Goal: Register for event/course

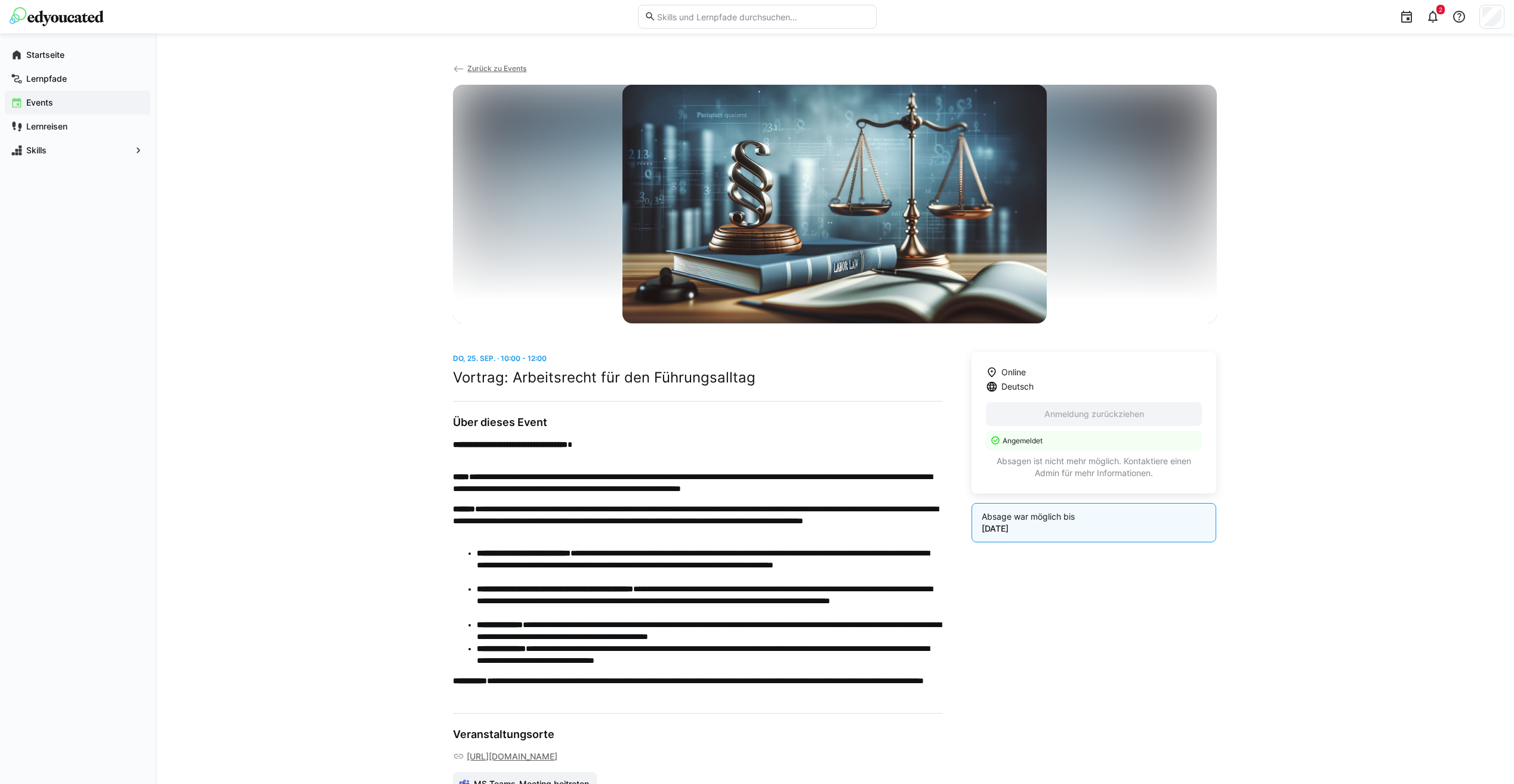
scroll to position [140, 0]
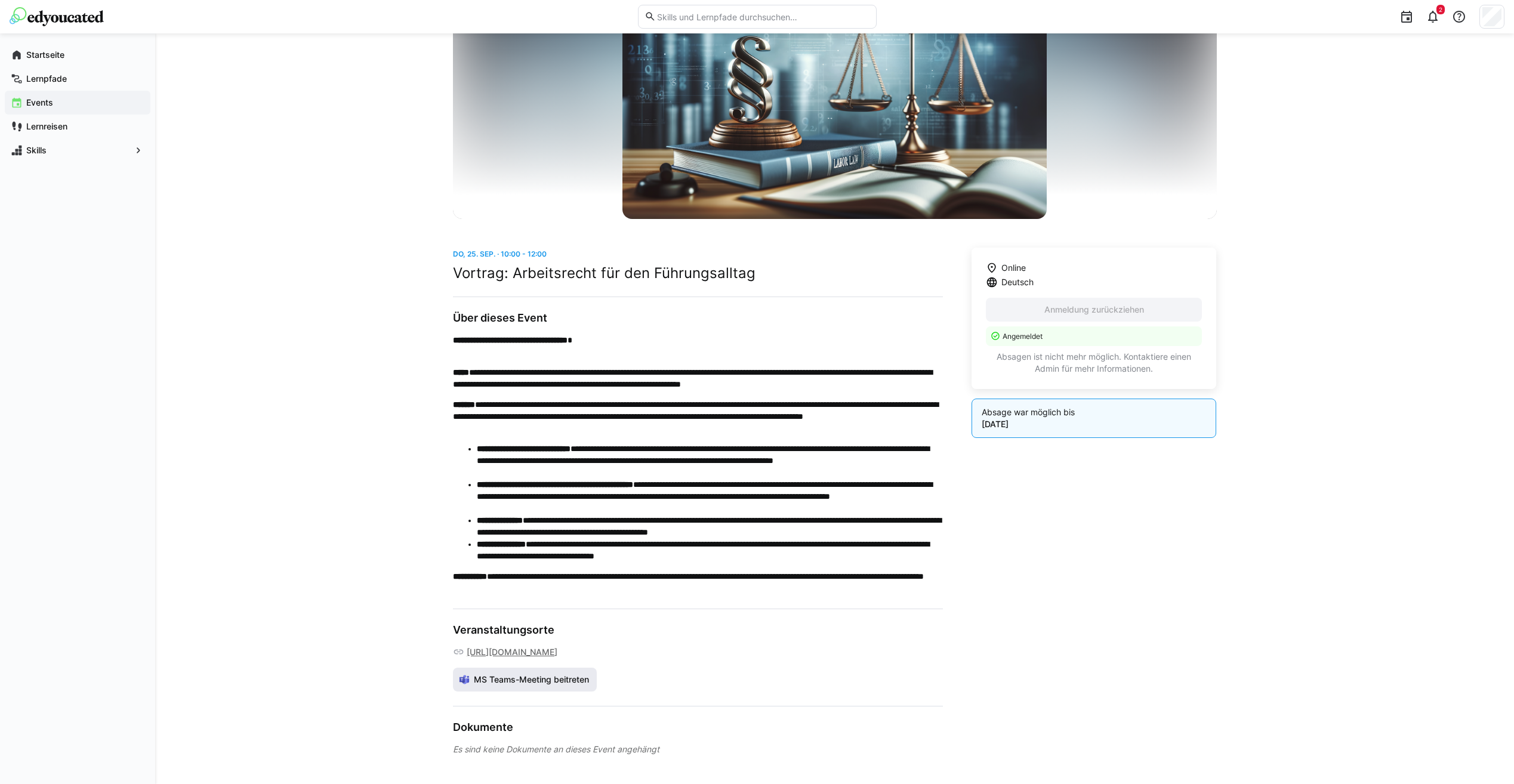
click at [561, 678] on span "MS Teams-Meeting beitreten" at bounding box center [531, 679] width 119 height 12
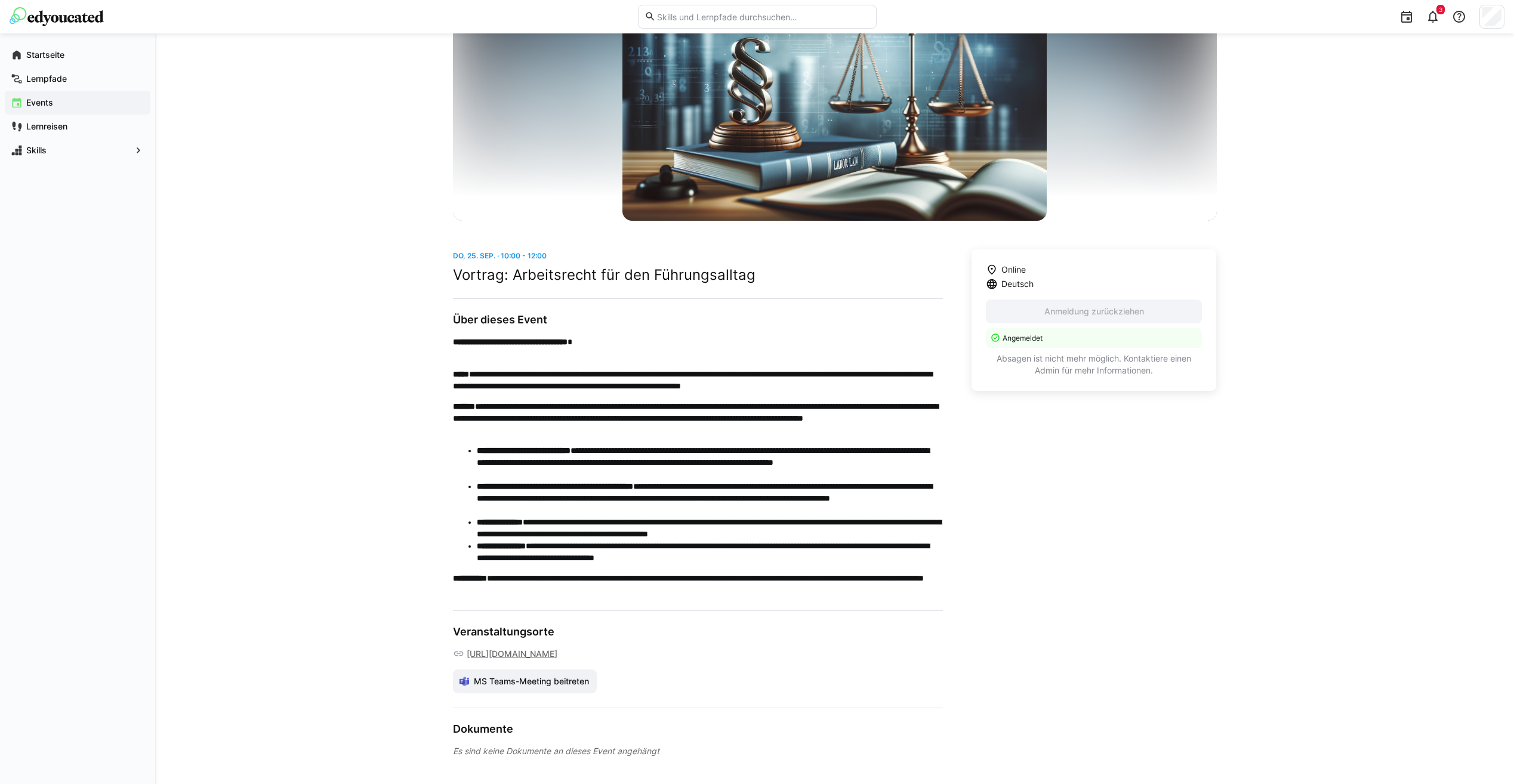
scroll to position [0, 0]
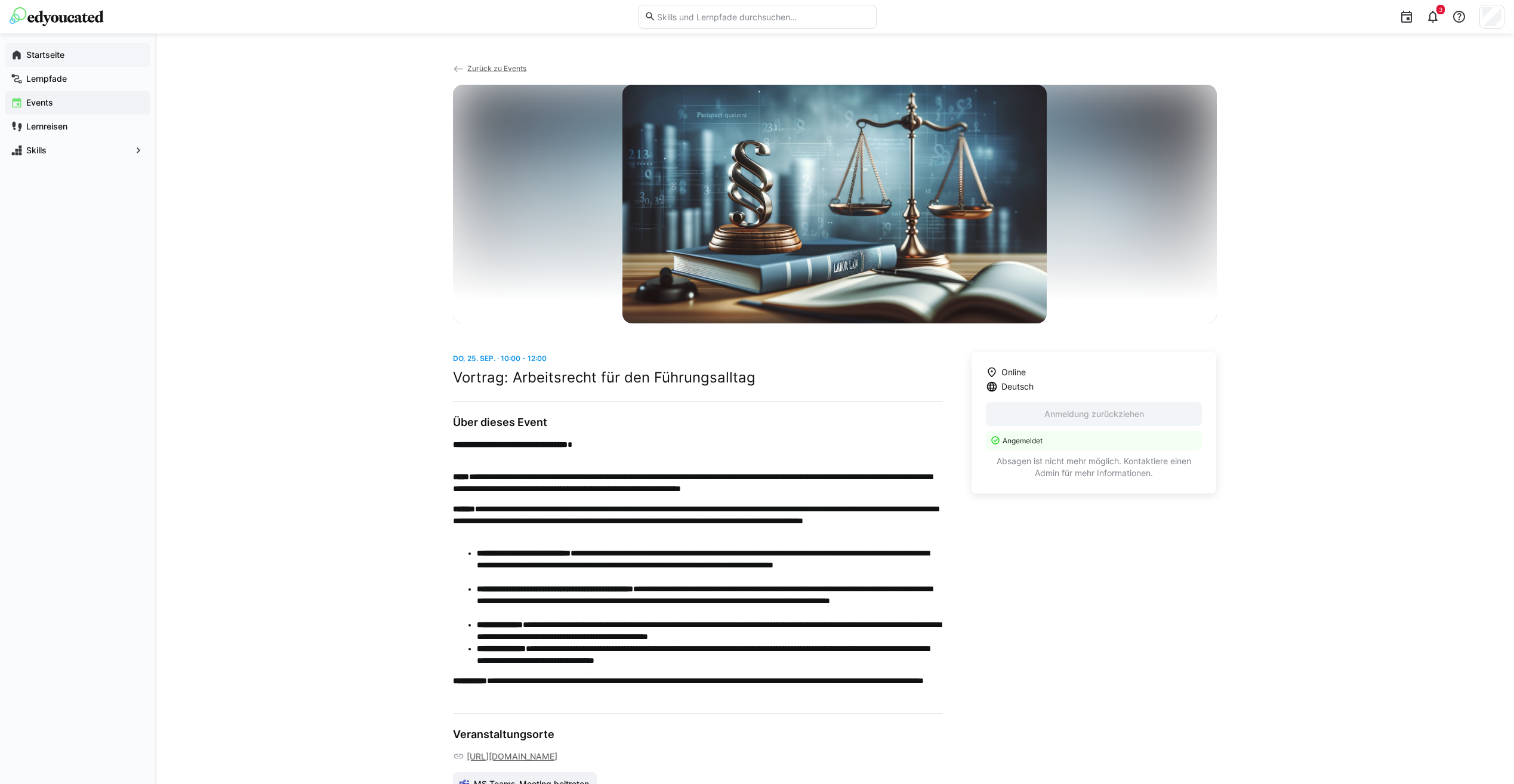
click at [0, 0] on app-navigation-label "Startseite" at bounding box center [0, 0] width 0 height 0
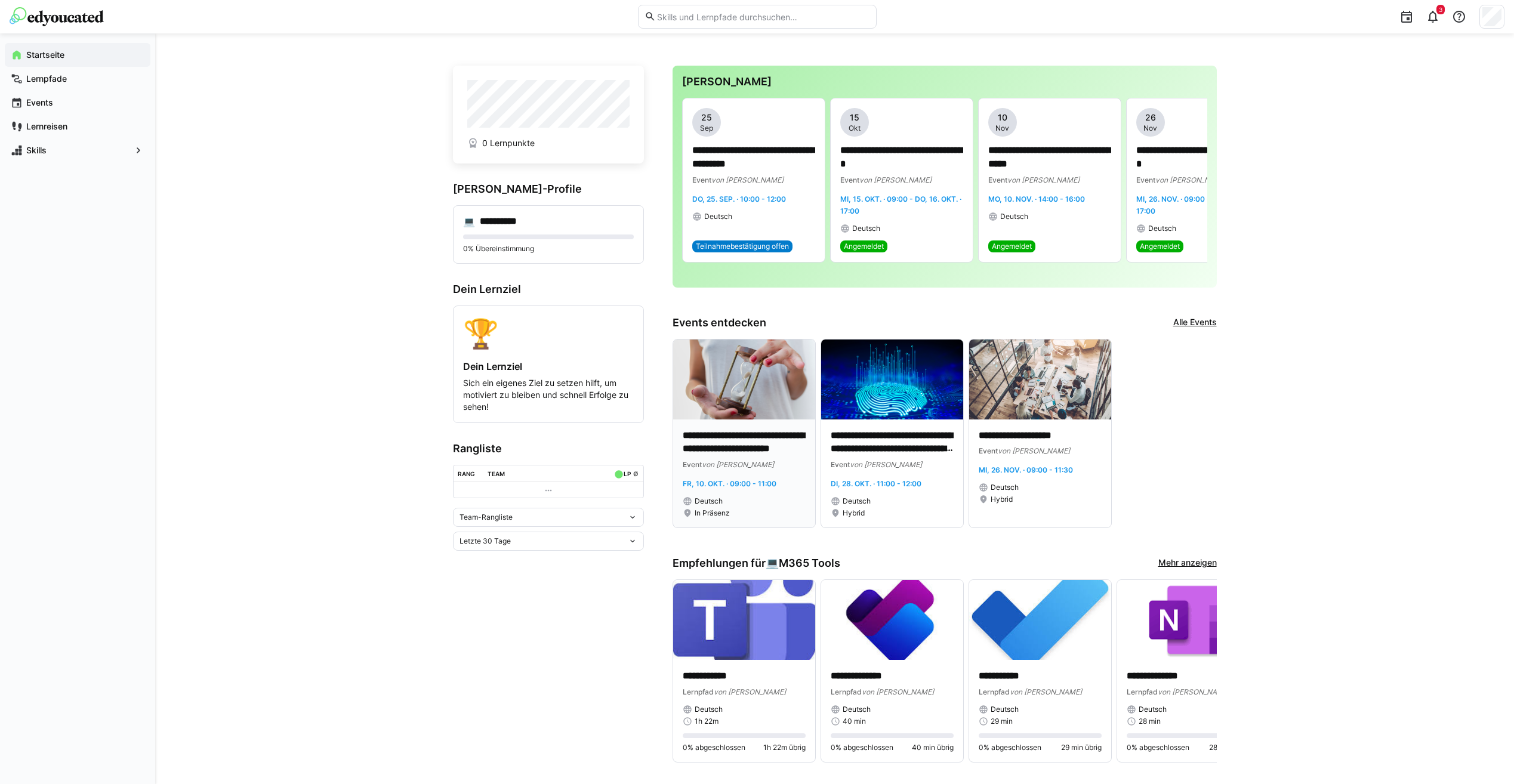
click at [747, 526] on div "**********" at bounding box center [744, 473] width 142 height 108
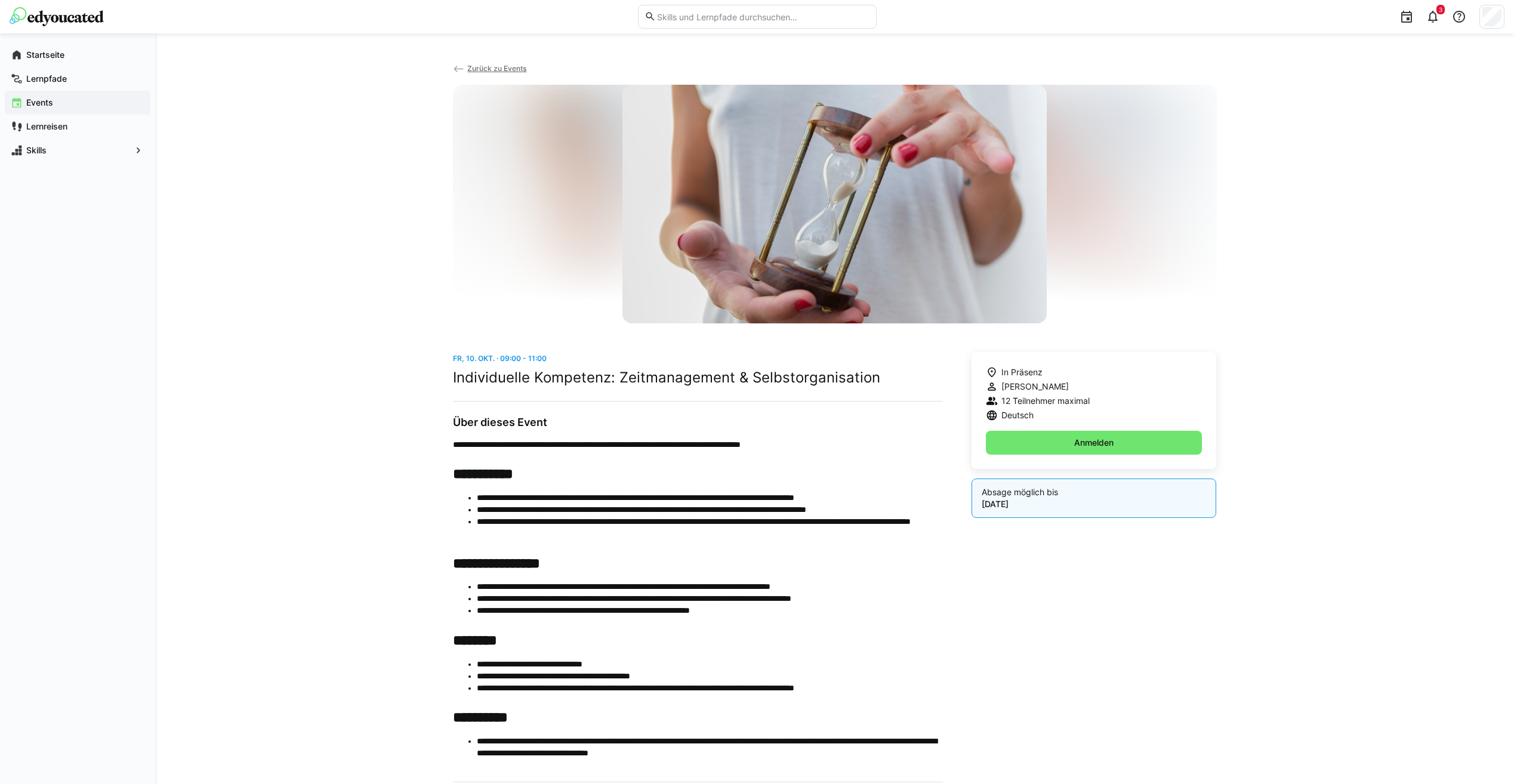
click at [479, 68] on span "Zurück zu Events" at bounding box center [497, 69] width 59 height 9
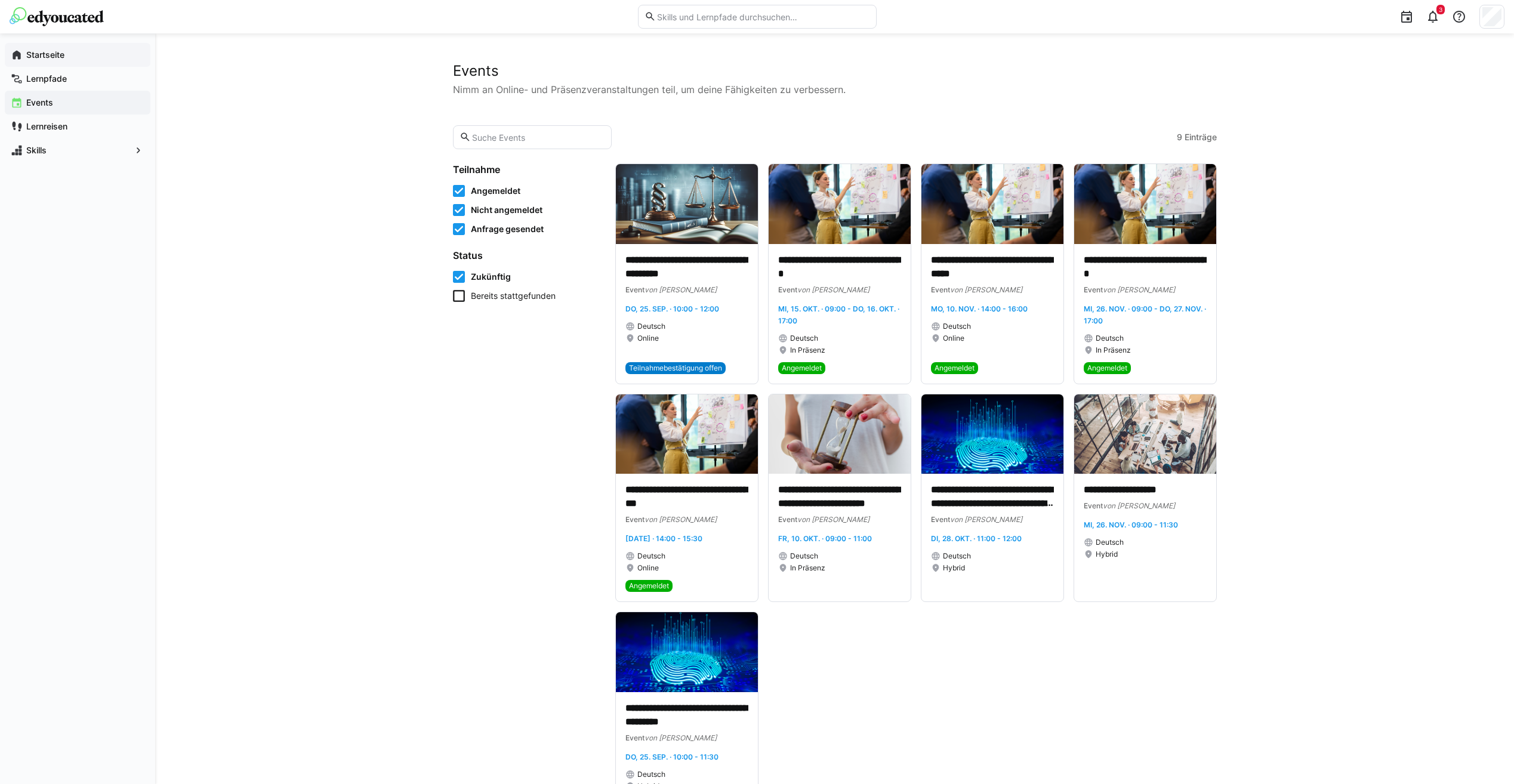
click at [0, 0] on app-navigation-label "Startseite" at bounding box center [0, 0] width 0 height 0
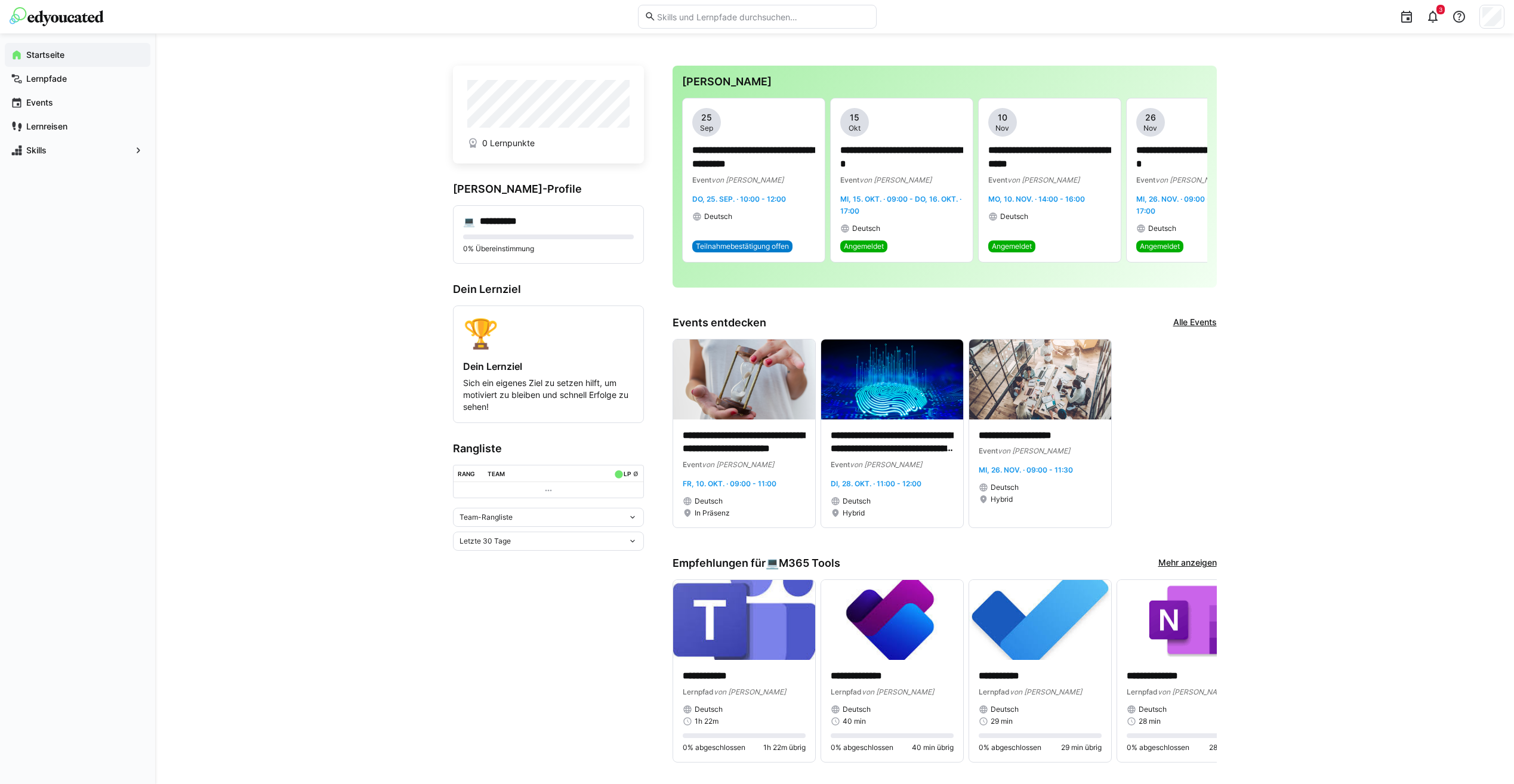
click at [1202, 325] on link "Alle Events" at bounding box center [1194, 322] width 44 height 13
